Goal: Find specific page/section: Find specific page/section

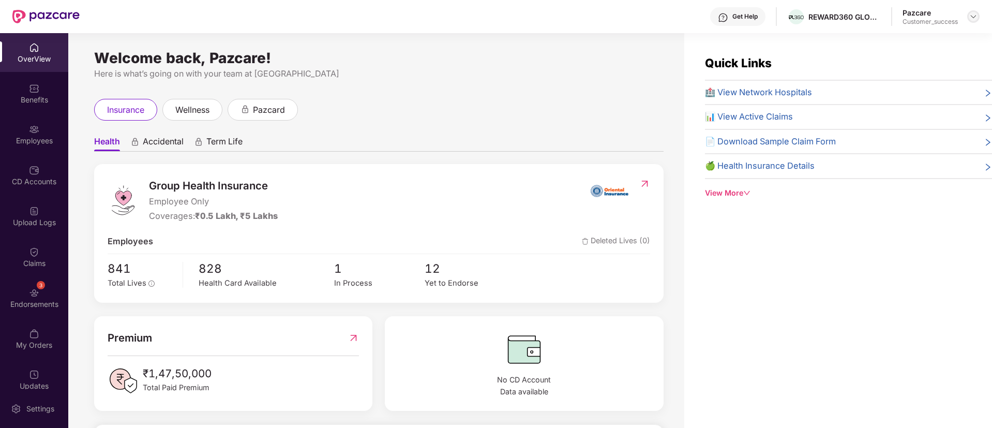
click at [973, 16] on img at bounding box center [973, 16] width 8 height 8
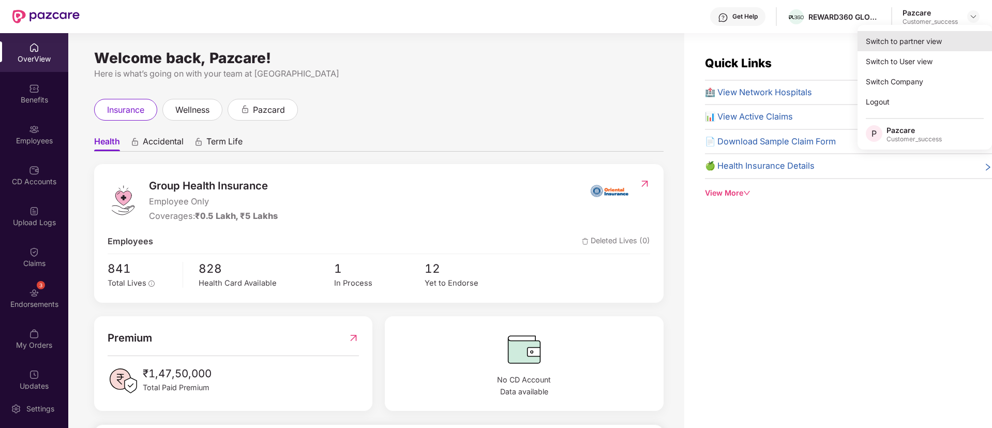
click at [912, 45] on div "Switch to partner view" at bounding box center [924, 41] width 134 height 20
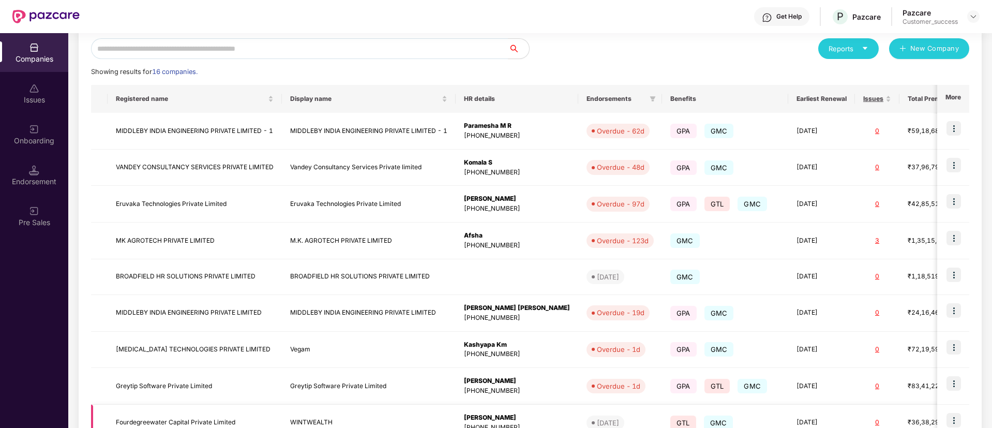
scroll to position [225, 0]
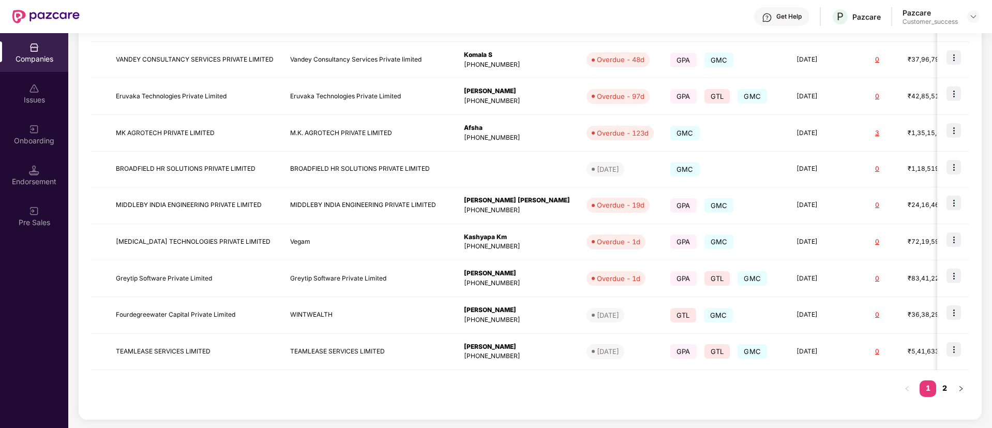
click at [942, 388] on link "2" at bounding box center [944, 388] width 17 height 16
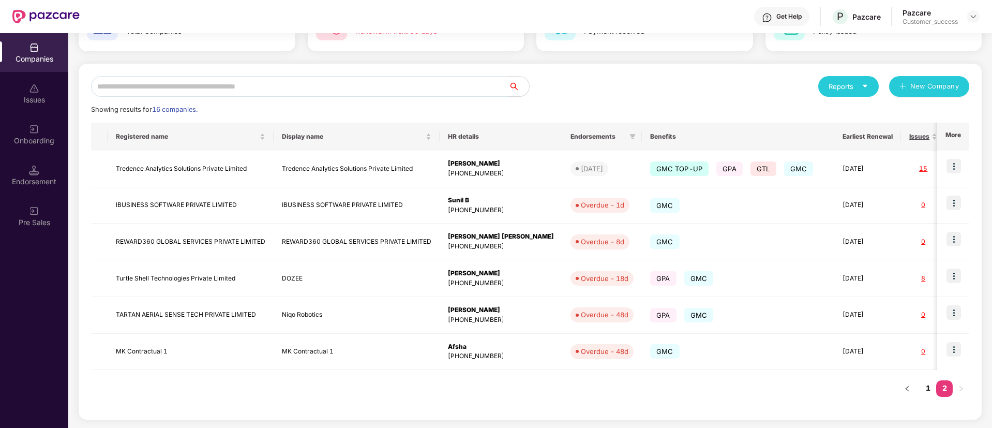
scroll to position [80, 0]
click at [931, 386] on link "1" at bounding box center [927, 388] width 17 height 16
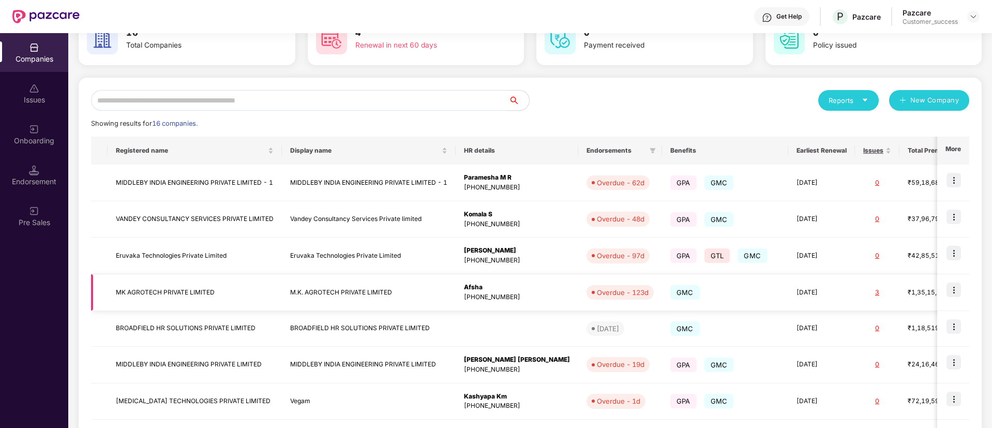
scroll to position [225, 0]
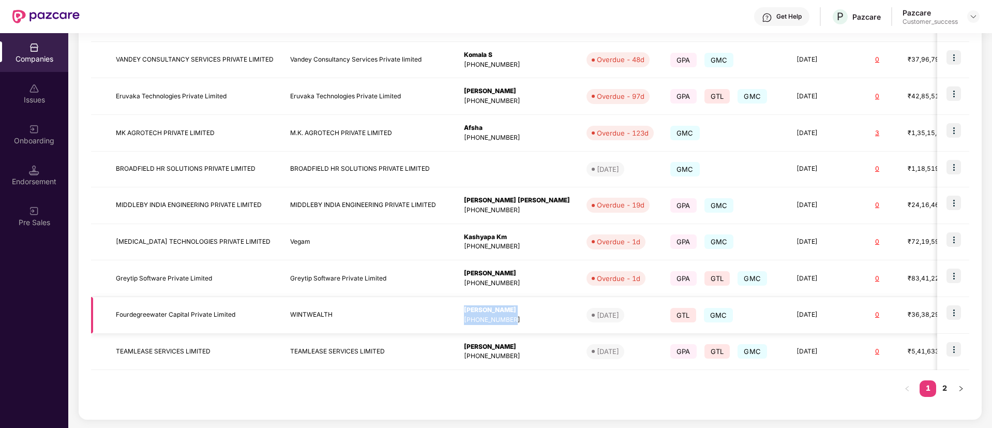
drag, startPoint x: 523, startPoint y: 315, endPoint x: 462, endPoint y: 310, distance: 61.2
click at [462, 310] on td "[PERSON_NAME] [PHONE_NUMBER]" at bounding box center [516, 315] width 123 height 37
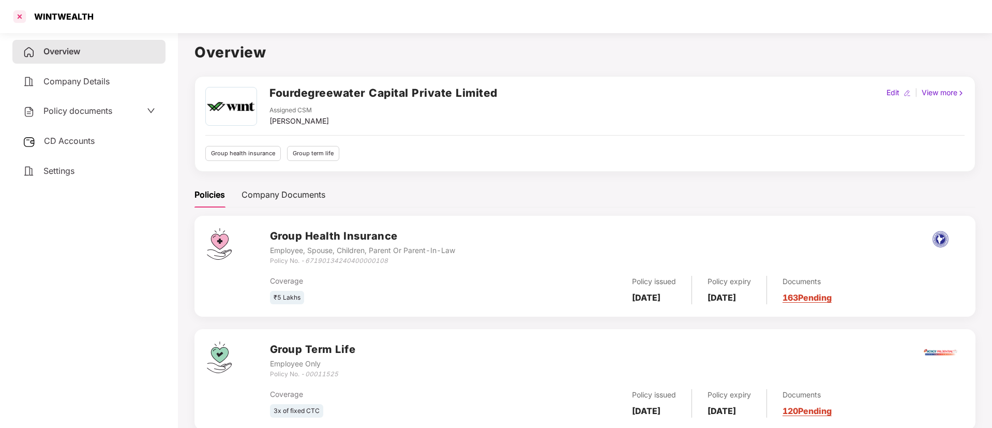
click at [19, 20] on div at bounding box center [19, 16] width 17 height 17
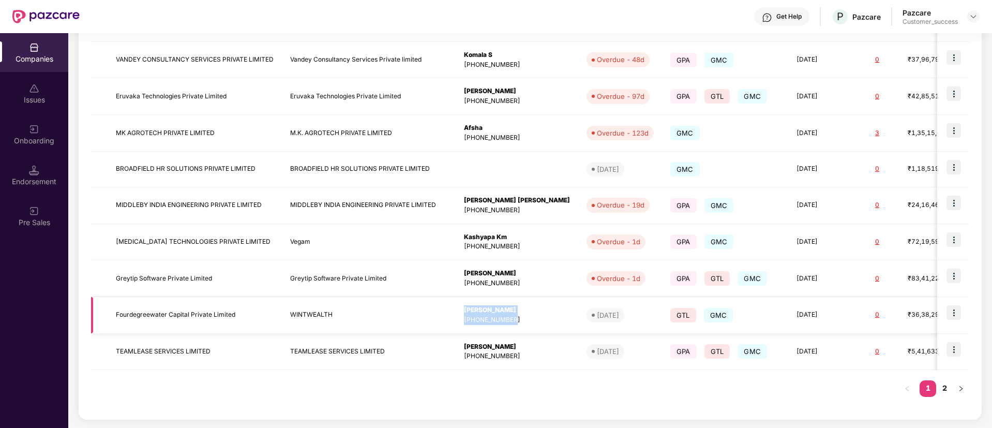
drag, startPoint x: 523, startPoint y: 322, endPoint x: 464, endPoint y: 310, distance: 60.2
click at [464, 310] on td "[PERSON_NAME] [PHONE_NUMBER]" at bounding box center [516, 315] width 123 height 37
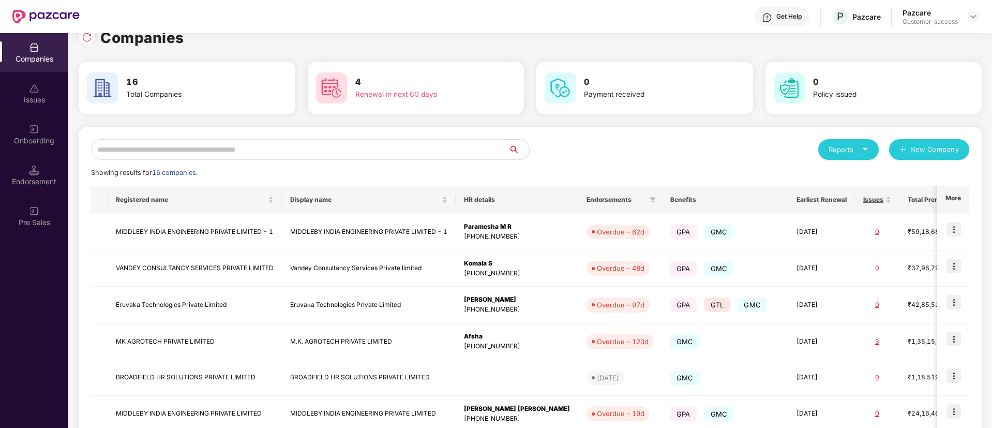
scroll to position [16, 0]
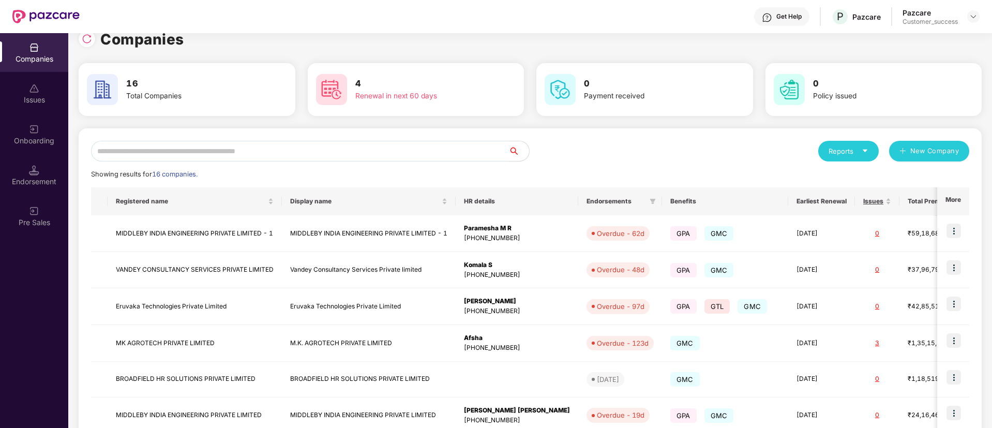
click at [397, 151] on input "text" at bounding box center [299, 151] width 417 height 21
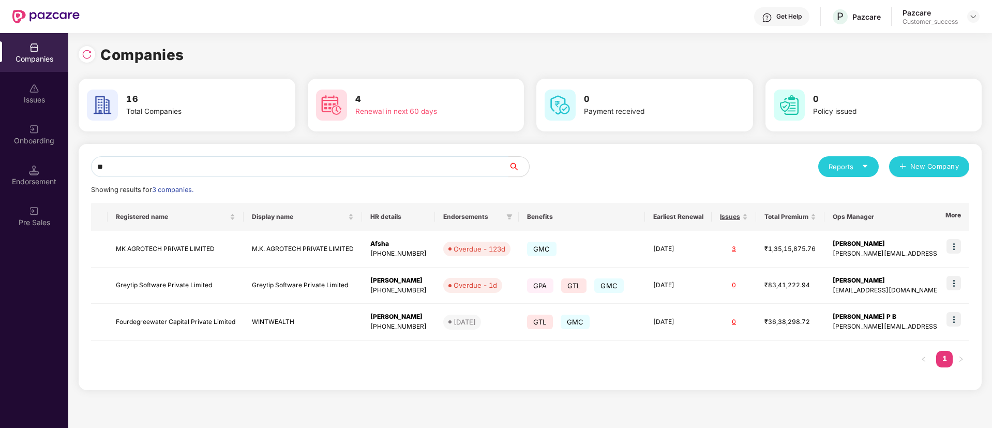
scroll to position [0, 0]
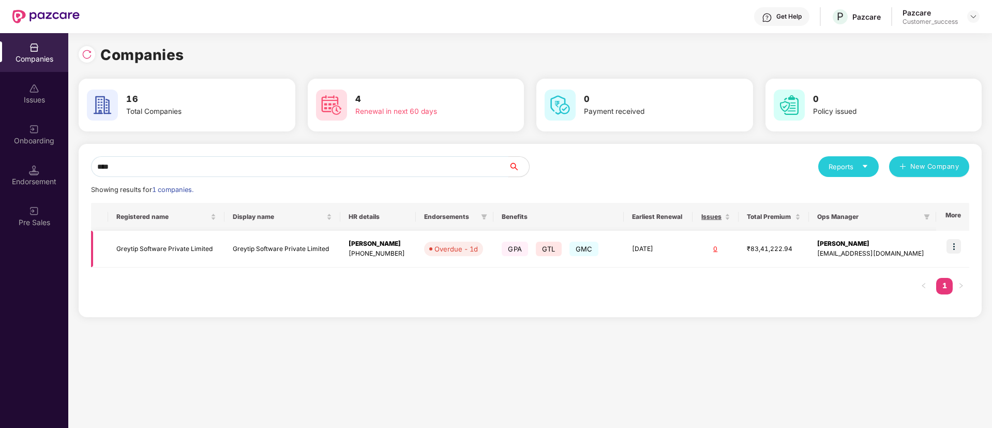
type input "****"
click at [955, 249] on img at bounding box center [953, 246] width 14 height 14
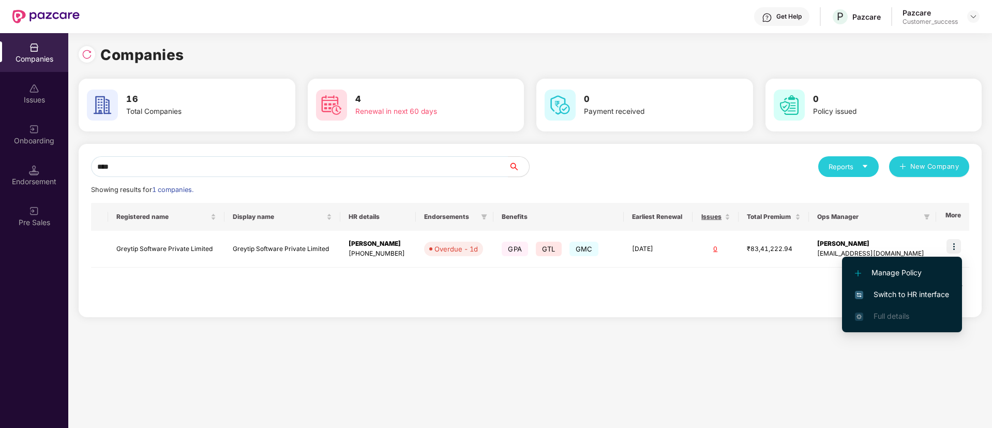
click at [916, 286] on li "Switch to HR interface" at bounding box center [902, 294] width 120 height 22
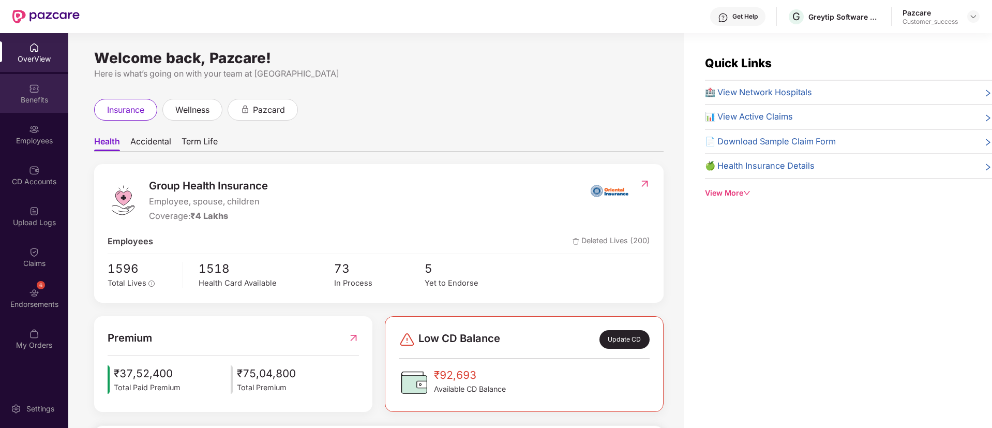
click at [36, 87] on img at bounding box center [34, 88] width 10 height 10
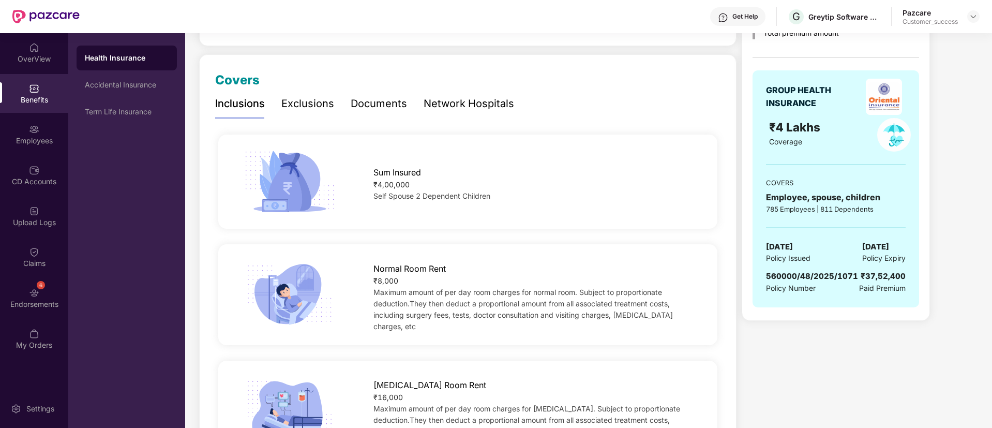
scroll to position [113, 0]
click at [45, 135] on div "Employees" at bounding box center [34, 140] width 68 height 10
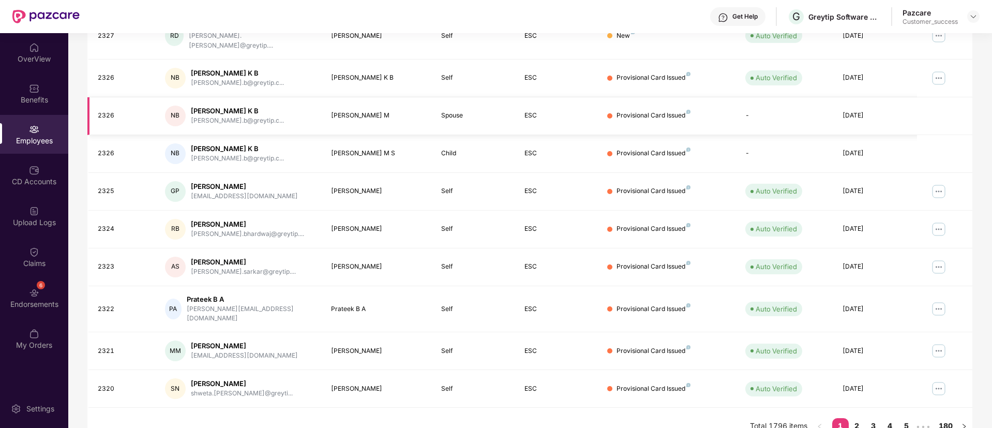
scroll to position [0, 0]
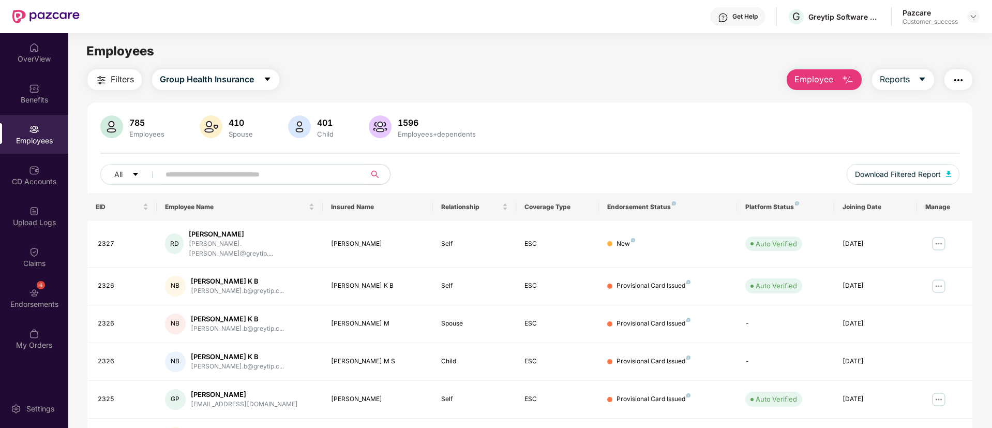
click at [241, 175] on input "text" at bounding box center [258, 174] width 186 height 16
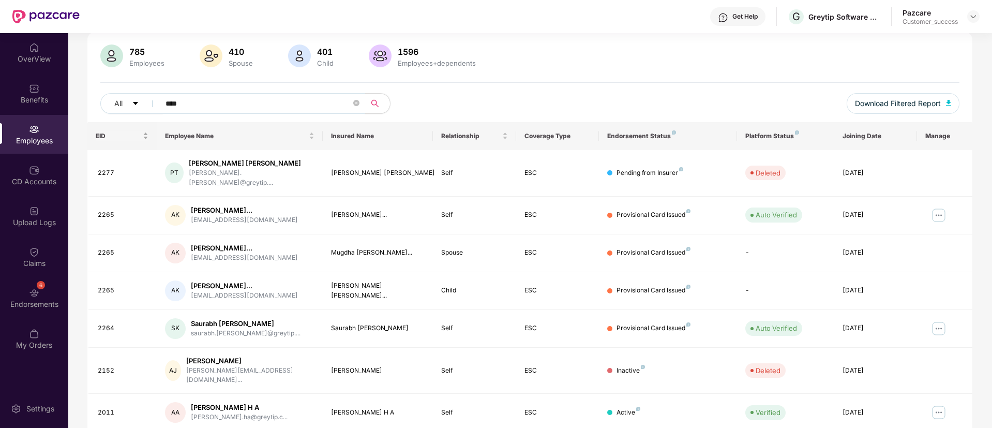
scroll to position [70, 0]
click at [192, 101] on input "****" at bounding box center [258, 105] width 186 height 16
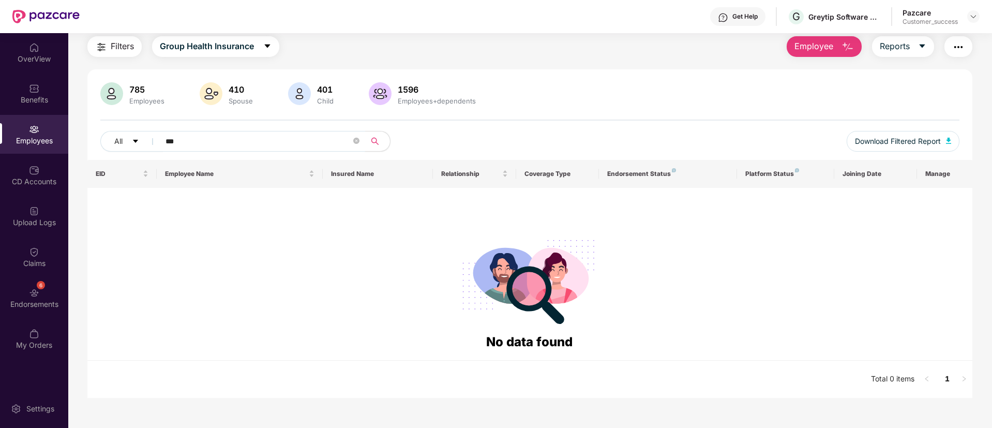
scroll to position [33, 0]
click at [171, 139] on input "****" at bounding box center [258, 141] width 186 height 16
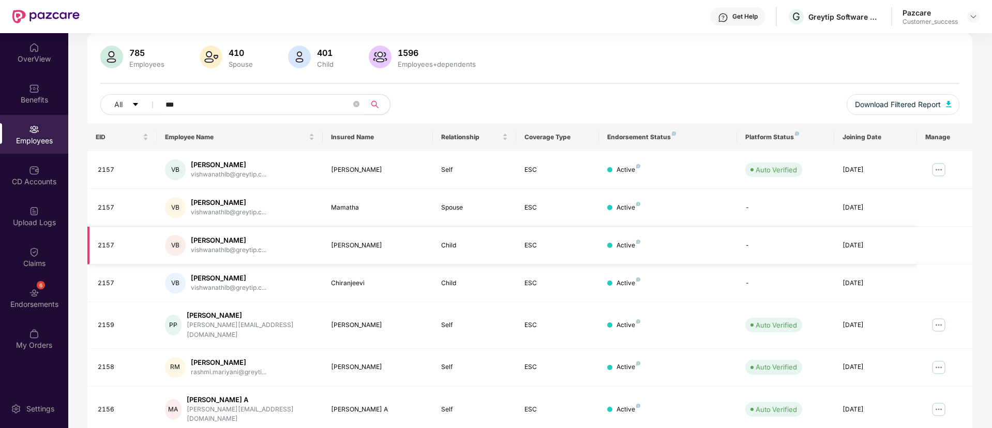
scroll to position [208, 0]
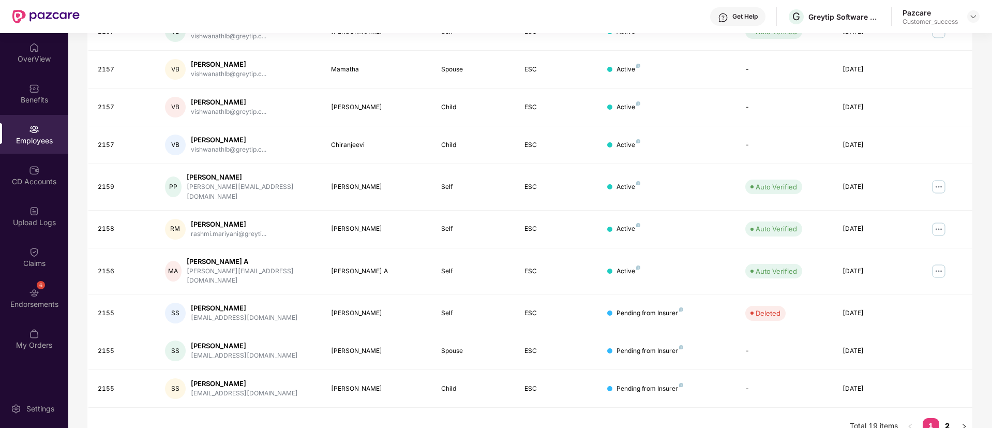
type input "***"
click at [953, 418] on link "2" at bounding box center [947, 426] width 17 height 16
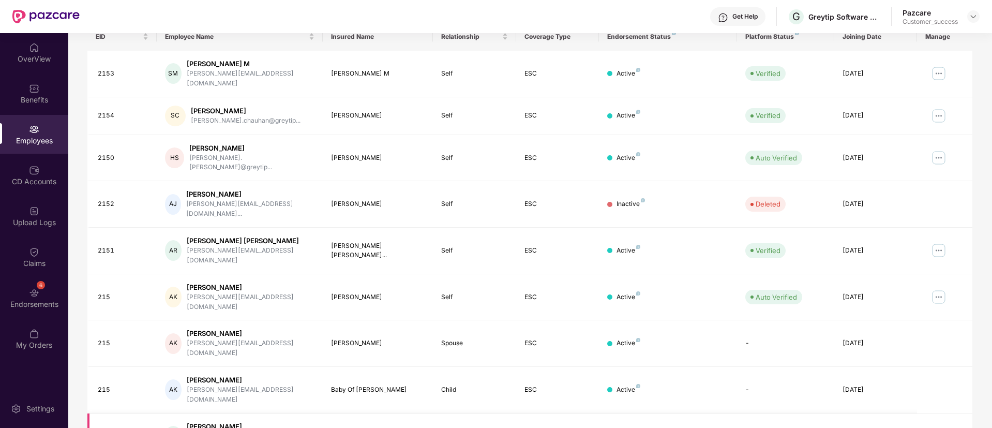
scroll to position [157, 0]
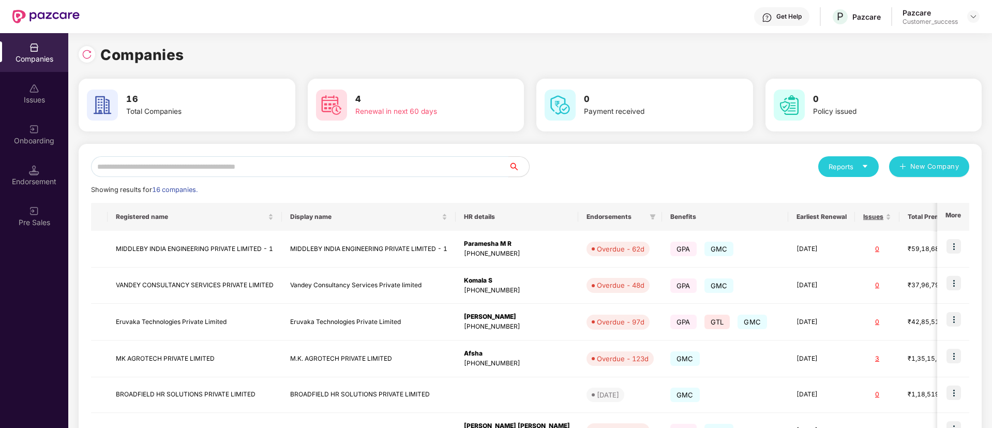
click at [327, 167] on input "text" at bounding box center [299, 166] width 417 height 21
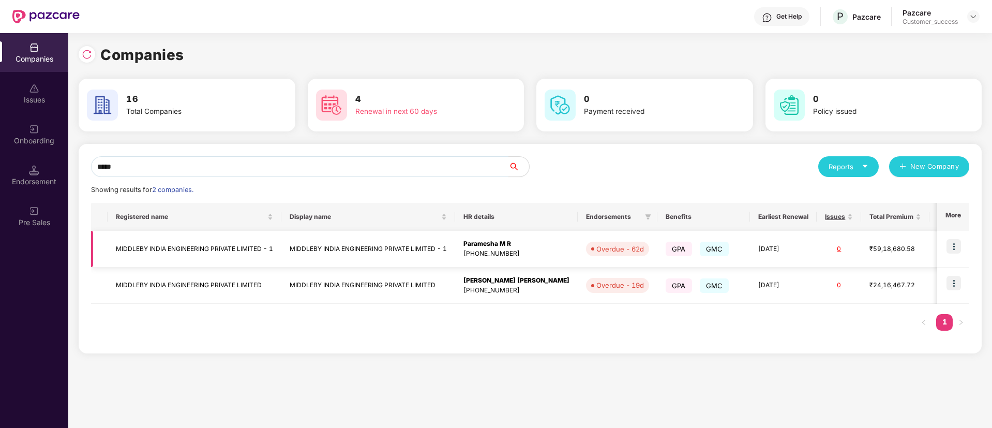
type input "*****"
click at [953, 249] on img at bounding box center [953, 246] width 14 height 14
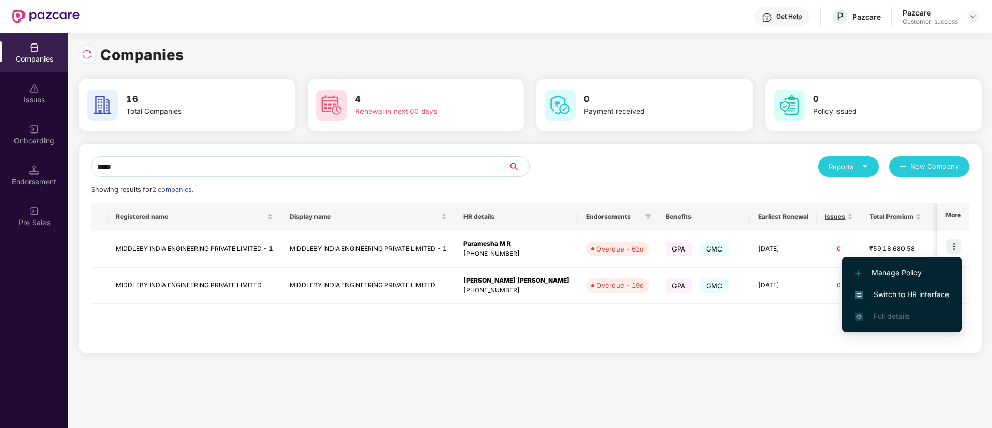
click at [909, 290] on span "Switch to HR interface" at bounding box center [902, 293] width 94 height 11
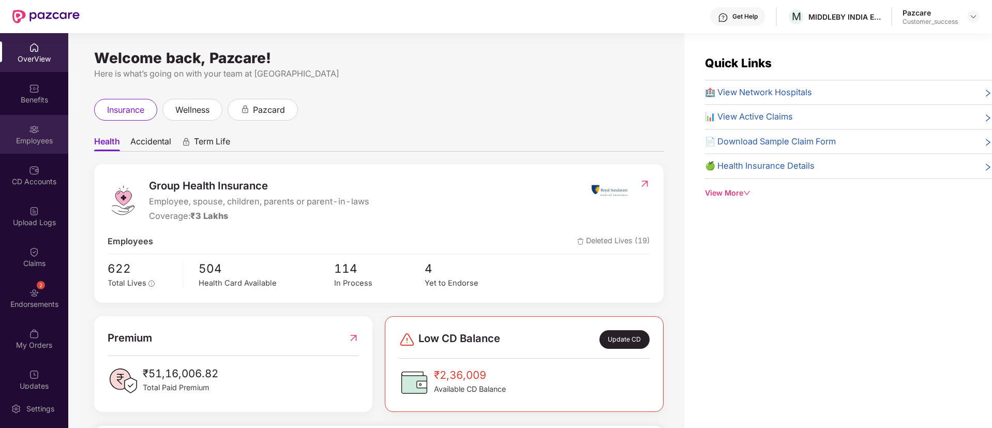
click at [37, 138] on div "Employees" at bounding box center [34, 140] width 68 height 10
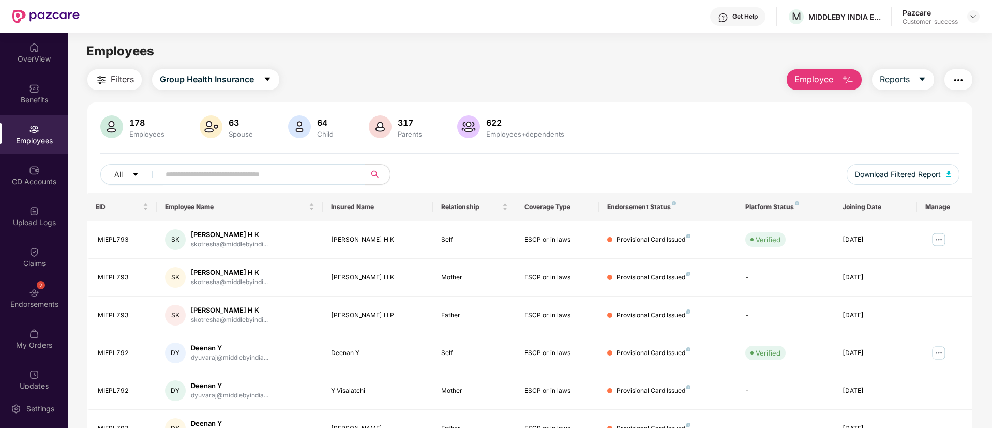
click at [307, 170] on input "text" at bounding box center [258, 174] width 186 height 16
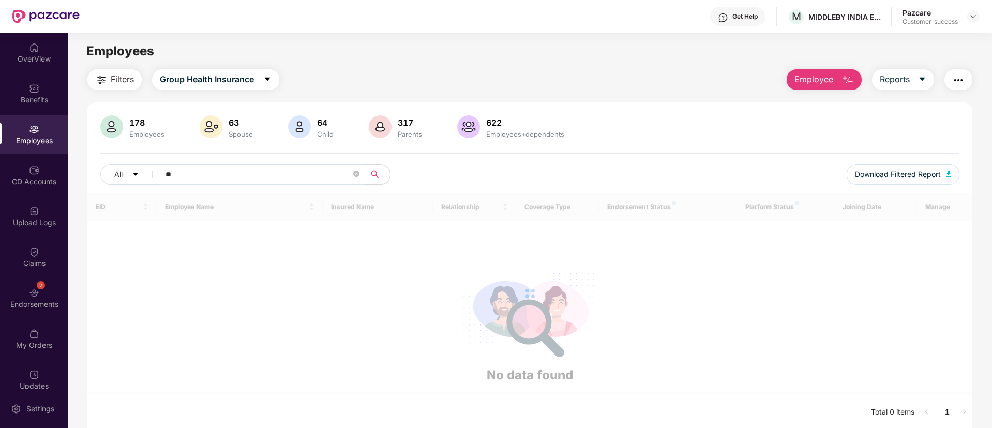
type input "*"
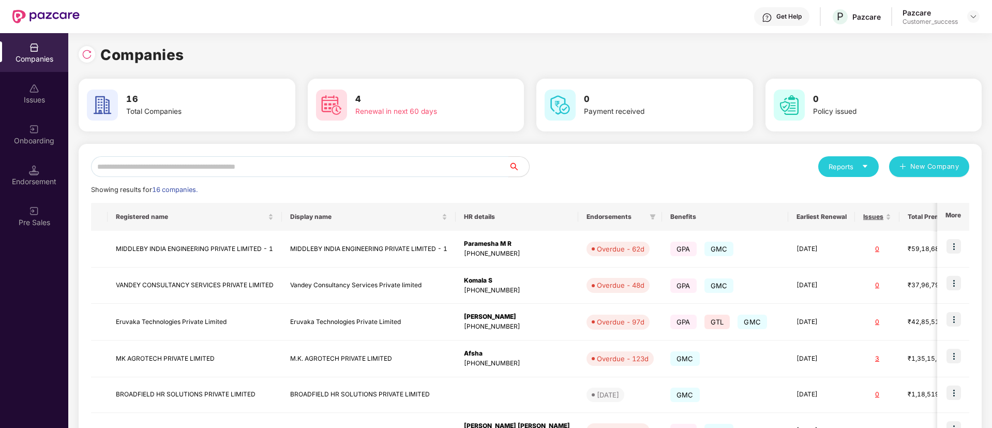
click at [326, 160] on input "text" at bounding box center [299, 166] width 417 height 21
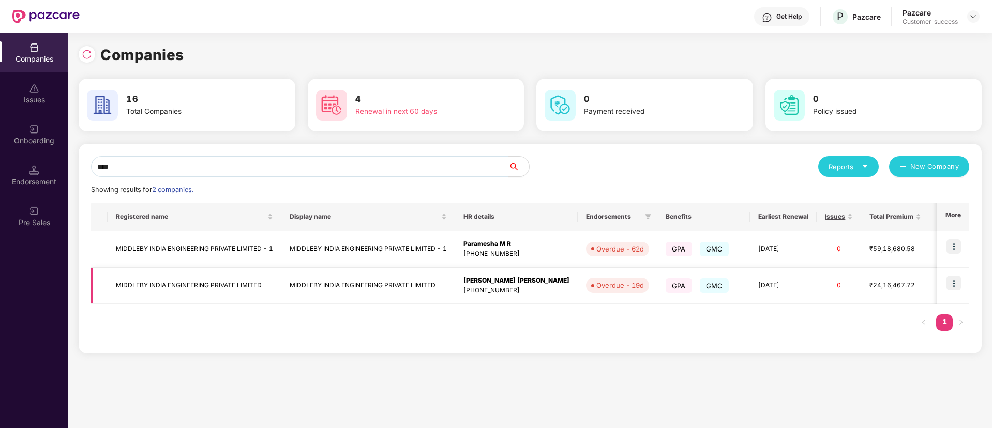
type input "****"
click at [950, 283] on img at bounding box center [953, 283] width 14 height 14
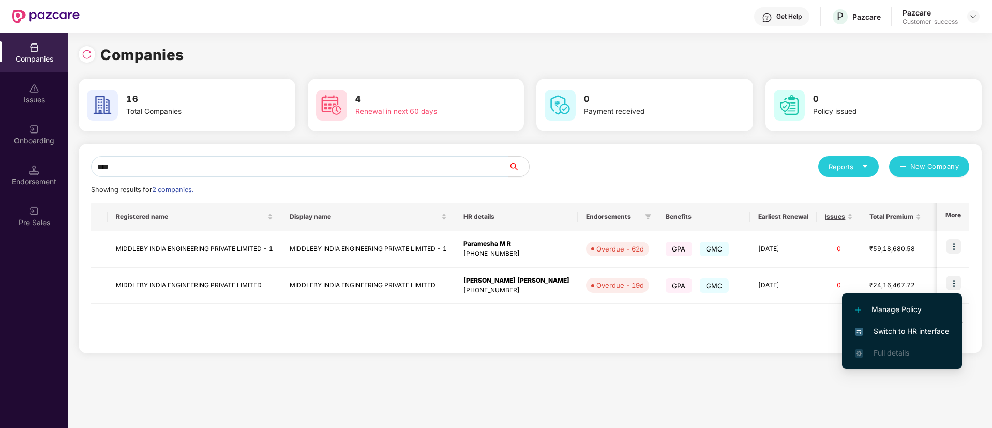
click at [902, 327] on span "Switch to HR interface" at bounding box center [902, 330] width 94 height 11
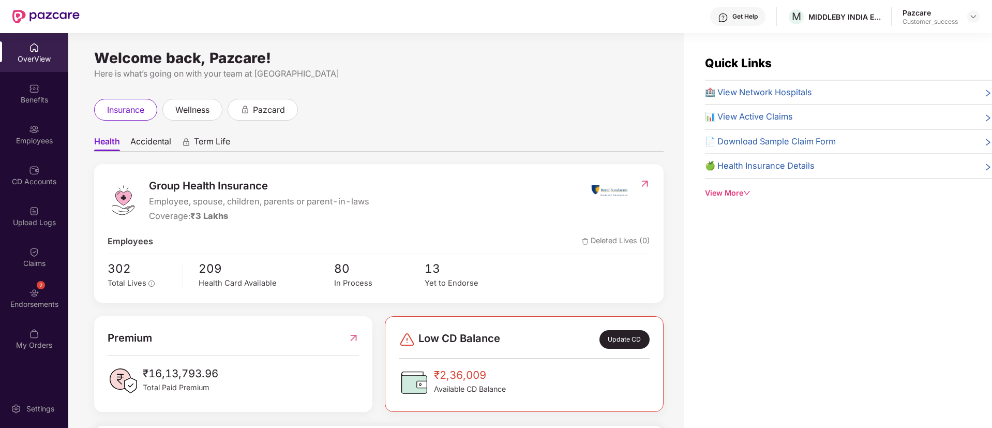
click at [45, 145] on div "Employees" at bounding box center [34, 134] width 68 height 39
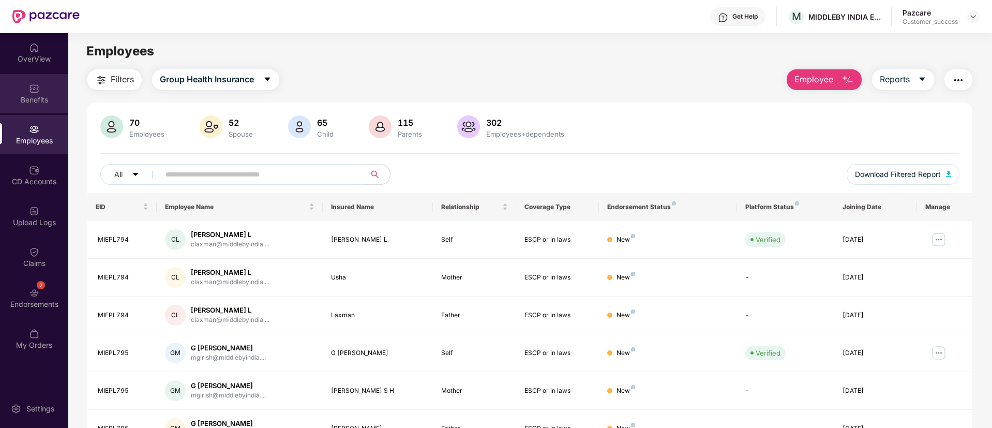
click at [26, 108] on div "Benefits" at bounding box center [34, 93] width 68 height 39
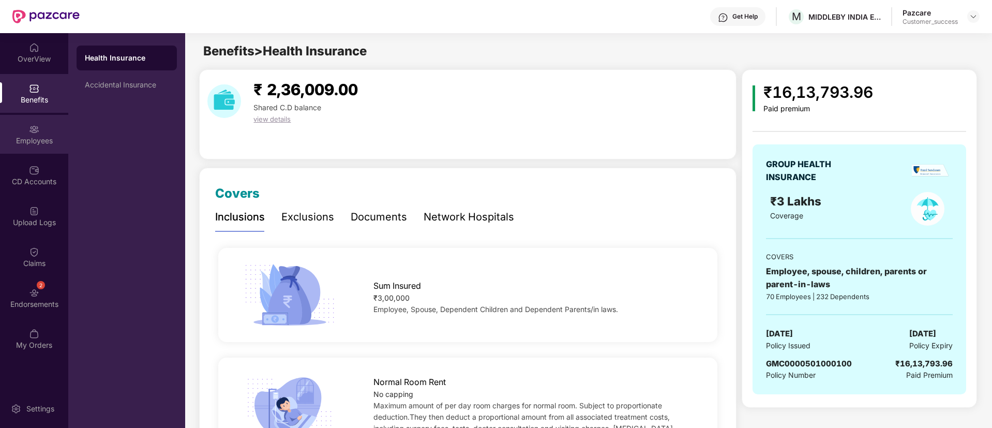
click at [29, 126] on img at bounding box center [34, 129] width 10 height 10
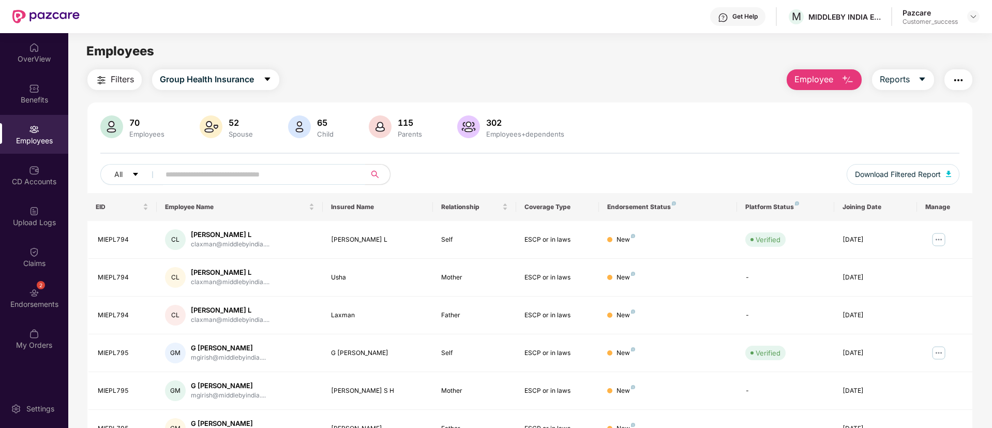
click at [230, 175] on input "text" at bounding box center [258, 174] width 186 height 16
type input "****"
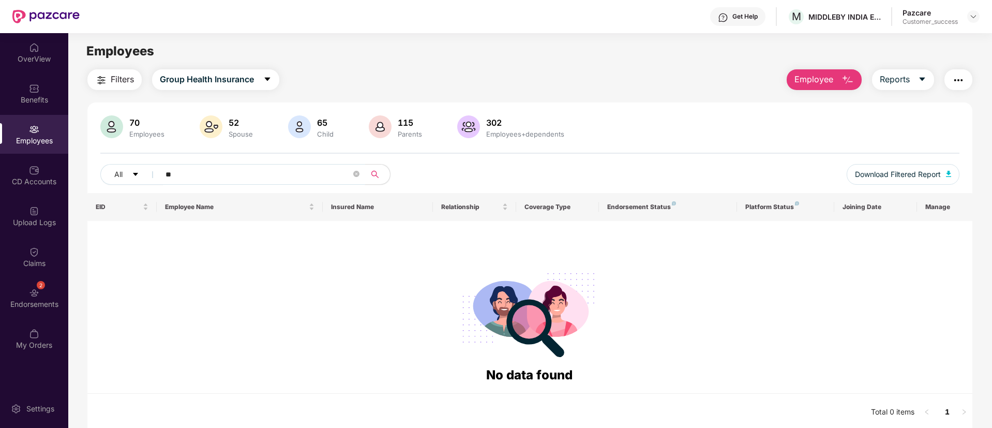
type input "*"
